Goal: Task Accomplishment & Management: Use online tool/utility

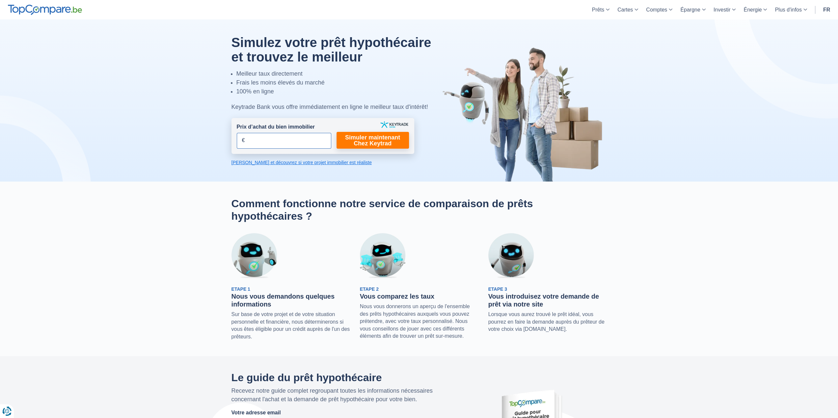
click at [255, 141] on input "Prix d’achat du bien immobilier" at bounding box center [284, 141] width 94 height 16
click at [385, 142] on link "Simuler maintenant Chez Keytrad" at bounding box center [372, 140] width 72 height 17
click at [251, 142] on input "420.000" at bounding box center [284, 141] width 94 height 16
type input "400.000"
click at [354, 142] on link "Simuler maintenant Chez Keytrad" at bounding box center [372, 140] width 72 height 17
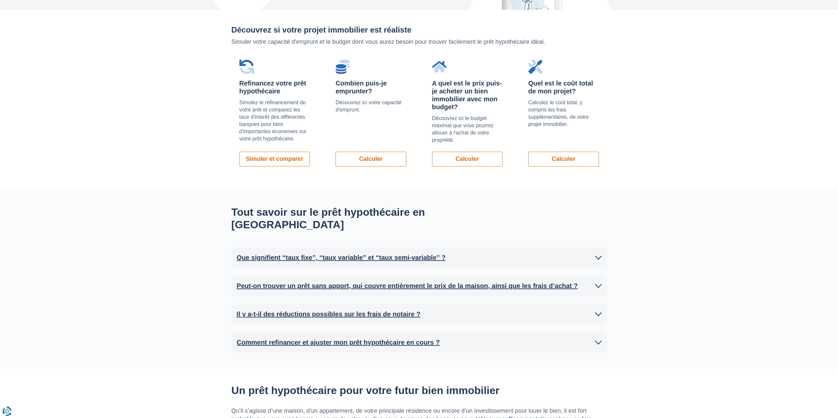
scroll to position [494, 0]
